Goal: Information Seeking & Learning: Check status

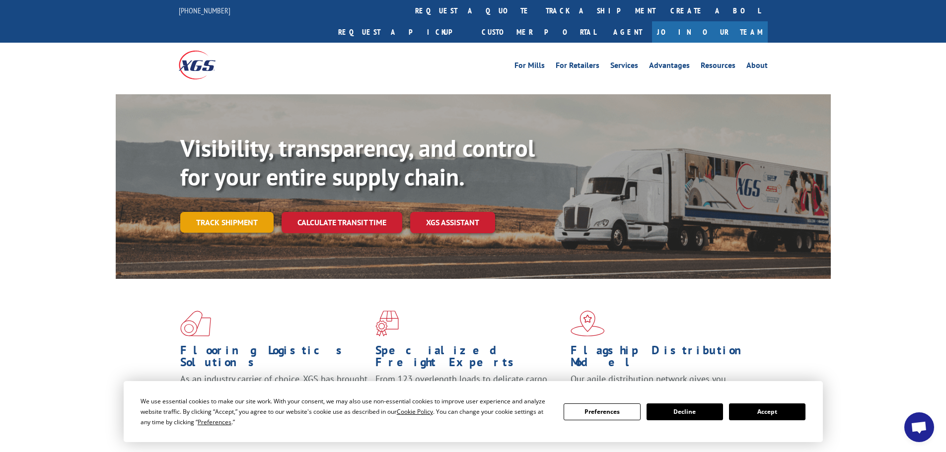
click at [221, 212] on link "Track shipment" at bounding box center [226, 222] width 93 height 21
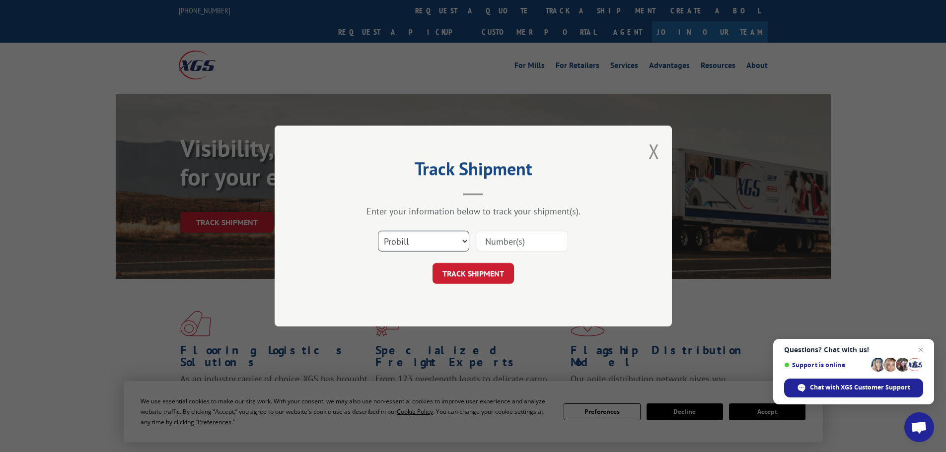
click at [441, 240] on select "Select category... Probill BOL PO" at bounding box center [423, 241] width 91 height 21
select select "po"
click at [378, 231] on select "Select category... Probill BOL PO" at bounding box center [423, 241] width 91 height 21
click at [547, 240] on input at bounding box center [522, 241] width 91 height 21
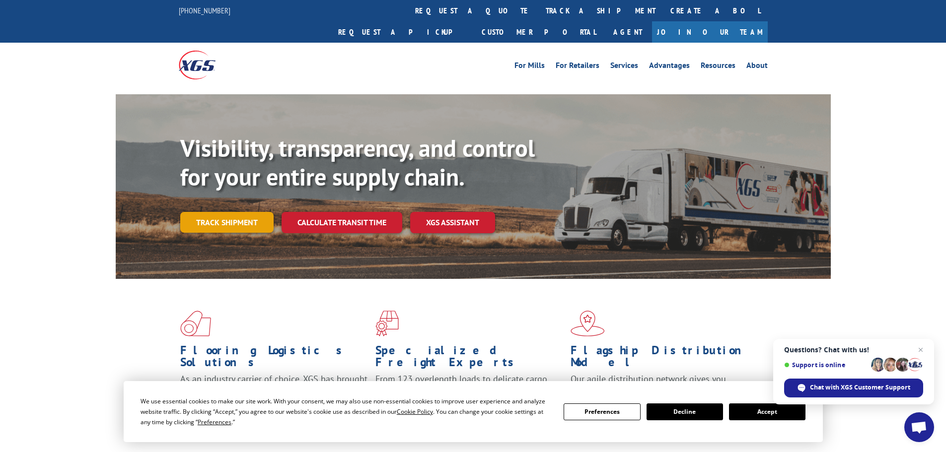
click at [234, 212] on link "Track shipment" at bounding box center [226, 222] width 93 height 21
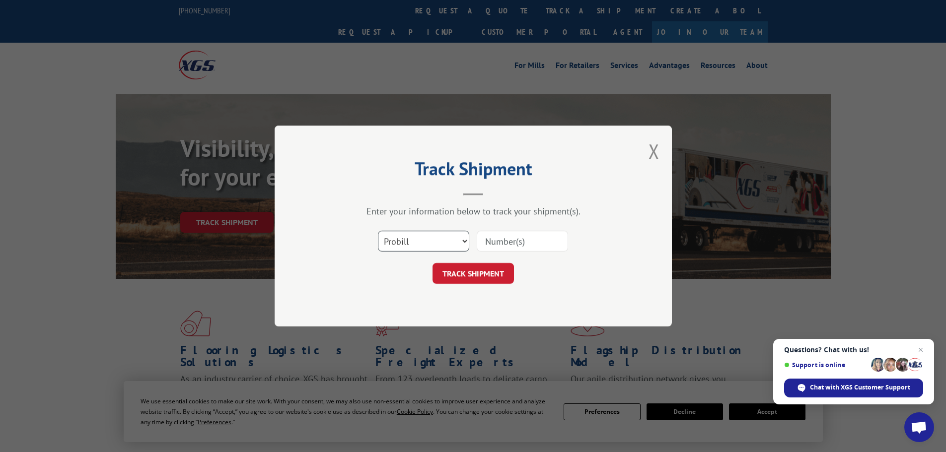
click at [418, 243] on select "Select category... Probill BOL PO" at bounding box center [423, 241] width 91 height 21
select select "po"
click at [378, 231] on select "Select category... Probill BOL PO" at bounding box center [423, 241] width 91 height 21
click at [522, 241] on input at bounding box center [522, 241] width 91 height 21
paste input "23532551"
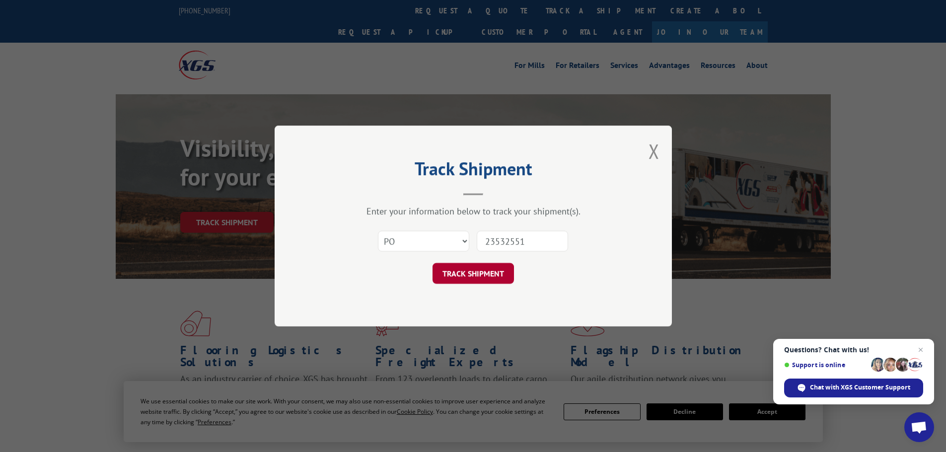
type input "23532551"
click at [470, 272] on button "TRACK SHIPMENT" at bounding box center [472, 273] width 81 height 21
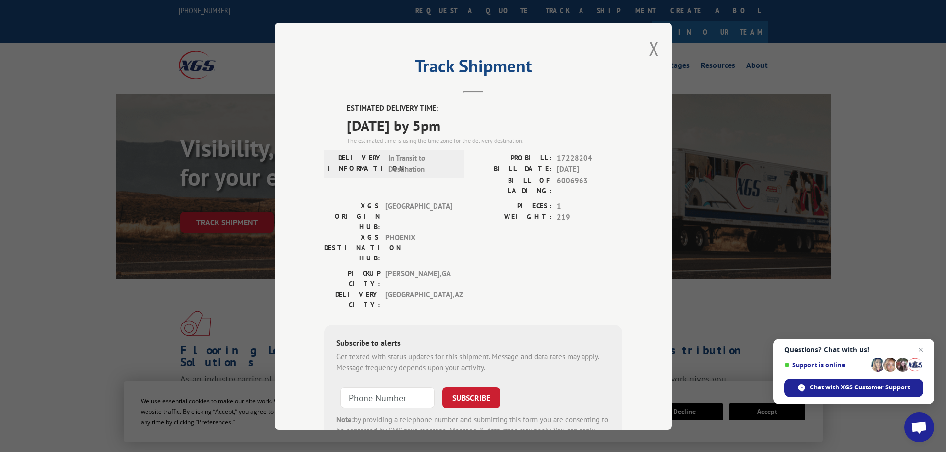
click at [643, 49] on div "Track Shipment ESTIMATED DELIVERY TIME: [DATE] by 5pm The estimated time is usi…" at bounding box center [472, 226] width 397 height 407
click at [651, 48] on button "Close modal" at bounding box center [653, 48] width 11 height 26
